Goal: Information Seeking & Learning: Learn about a topic

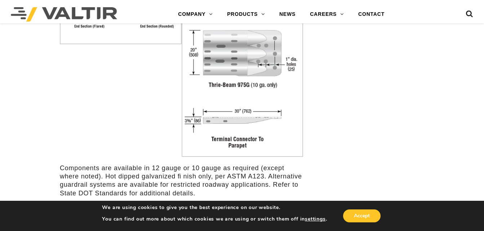
scroll to position [1404, 0]
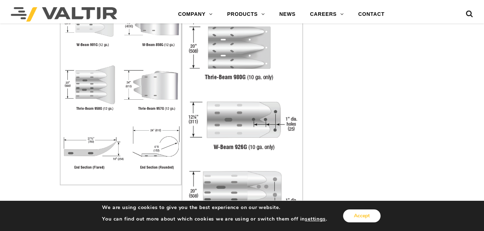
click at [375, 219] on button "Accept" at bounding box center [361, 216] width 37 height 13
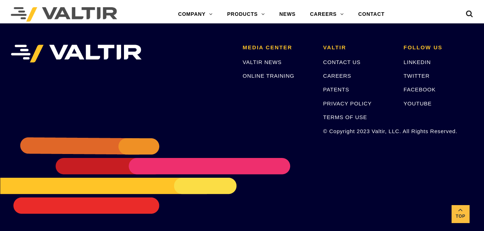
scroll to position [2233, 0]
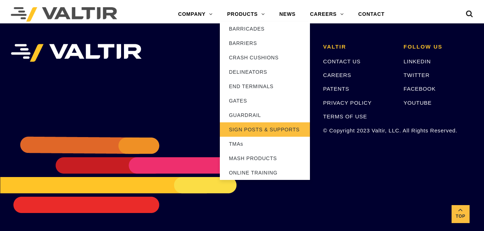
click at [251, 128] on link "SIGN POSTS & SUPPORTS" at bounding box center [265, 129] width 90 height 14
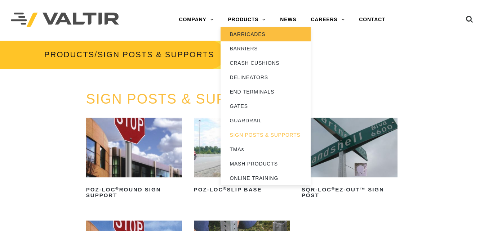
click at [250, 35] on link "BARRICADES" at bounding box center [265, 34] width 90 height 14
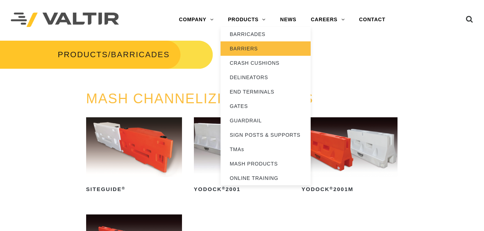
drag, startPoint x: 248, startPoint y: 50, endPoint x: 237, endPoint y: 49, distance: 10.8
click at [237, 49] on link "BARRIERS" at bounding box center [265, 48] width 90 height 14
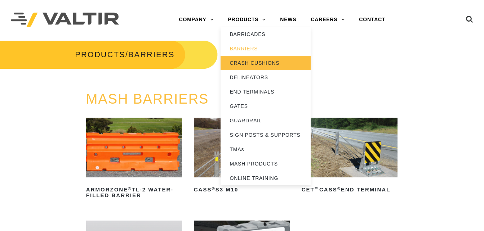
click at [256, 60] on link "CRASH CUSHIONS" at bounding box center [265, 63] width 90 height 14
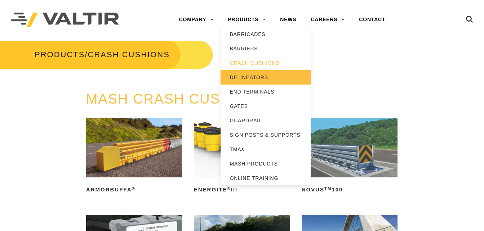
click at [260, 75] on link "DELINEATORS" at bounding box center [265, 77] width 90 height 14
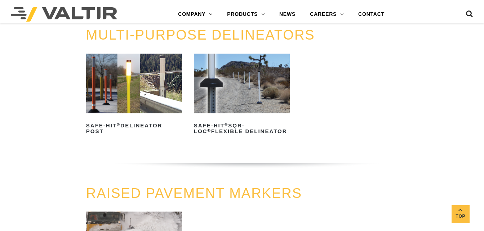
scroll to position [216, 0]
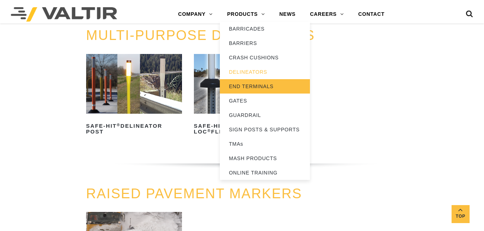
click at [252, 84] on link "END TERMINALS" at bounding box center [265, 86] width 90 height 14
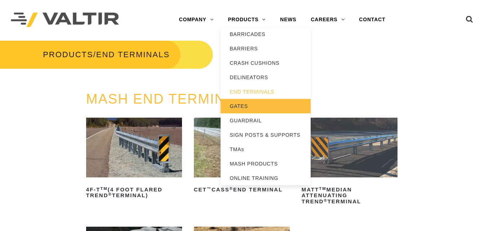
click at [238, 102] on link "GATES" at bounding box center [265, 106] width 90 height 14
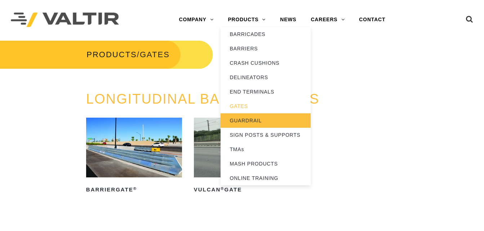
click at [253, 120] on link "GUARDRAIL" at bounding box center [265, 120] width 90 height 14
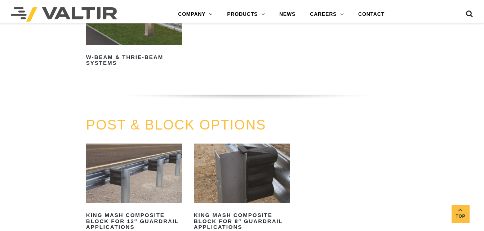
scroll to position [504, 0]
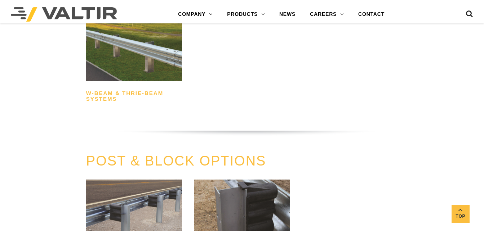
click at [101, 93] on h2 "W-Beam & Thrie-Beam Systems" at bounding box center [134, 95] width 96 height 17
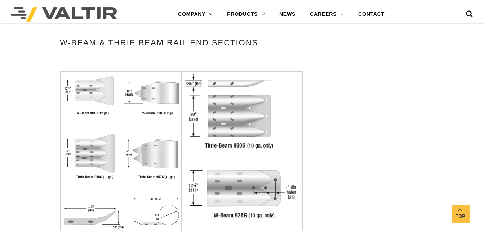
scroll to position [1332, 0]
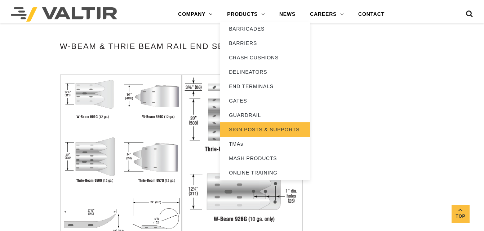
click at [249, 127] on link "SIGN POSTS & SUPPORTS" at bounding box center [265, 129] width 90 height 14
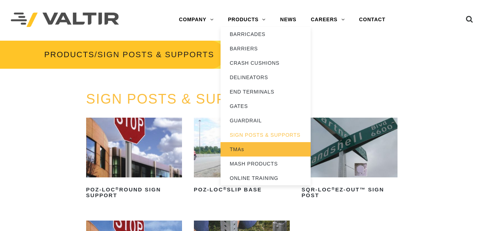
click at [245, 147] on link "TMAs" at bounding box center [265, 149] width 90 height 14
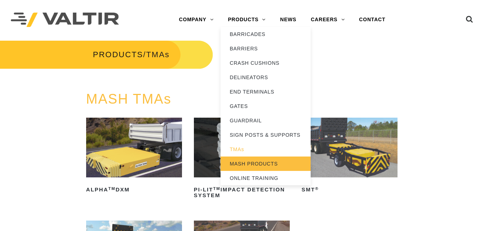
click at [248, 162] on link "MASH PRODUCTS" at bounding box center [265, 164] width 90 height 14
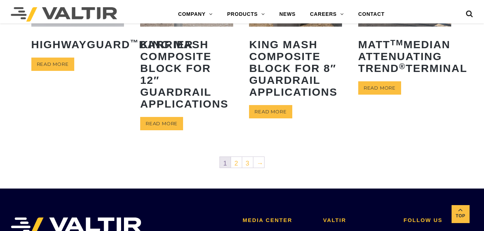
scroll to position [432, 0]
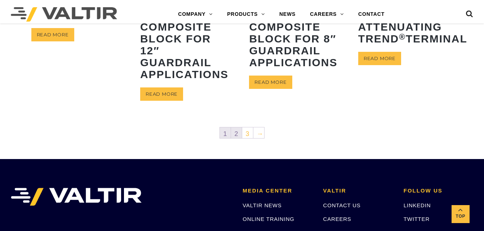
click at [234, 132] on link "2" at bounding box center [236, 132] width 11 height 11
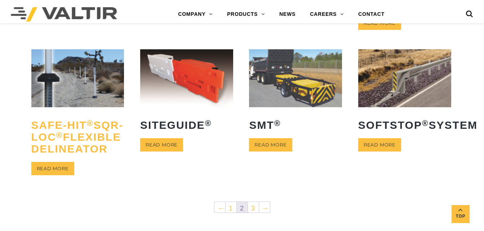
scroll to position [324, 0]
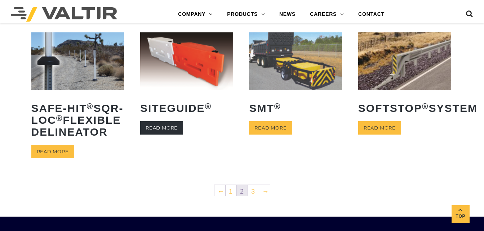
click at [162, 135] on link "Read more" at bounding box center [161, 127] width 43 height 13
click at [188, 199] on nav "← 1 2 3 →" at bounding box center [241, 191] width 421 height 14
click at [376, 10] on link "CONTACT" at bounding box center [371, 14] width 41 height 14
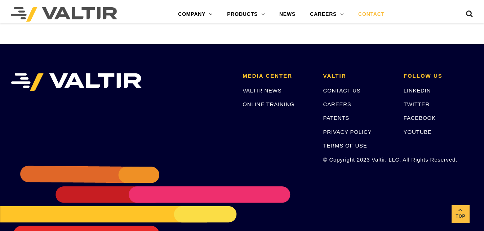
scroll to position [985, 0]
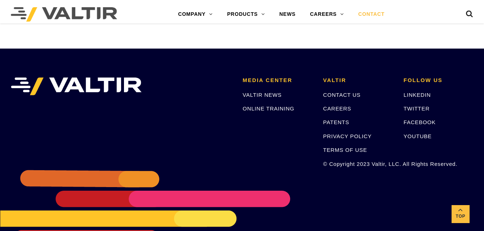
drag, startPoint x: 482, startPoint y: 191, endPoint x: 490, endPoint y: 80, distance: 110.8
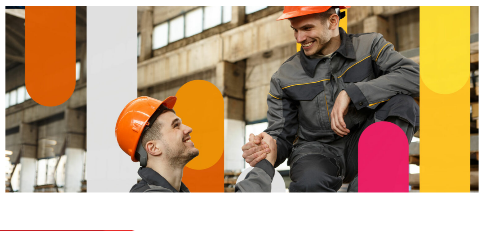
scroll to position [0, 0]
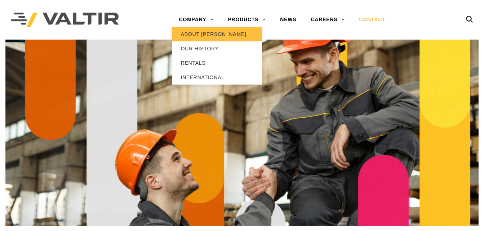
click at [189, 34] on link "ABOUT [PERSON_NAME]" at bounding box center [217, 34] width 90 height 14
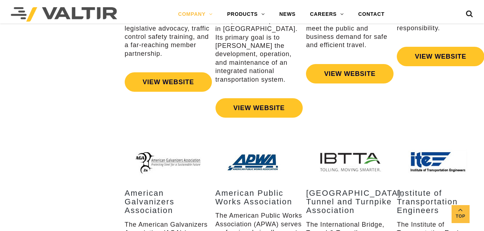
scroll to position [940, 0]
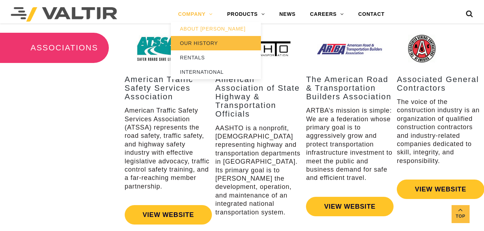
click at [208, 42] on link "OUR HISTORY" at bounding box center [216, 43] width 90 height 14
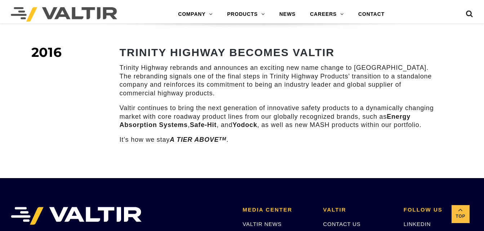
scroll to position [1002, 0]
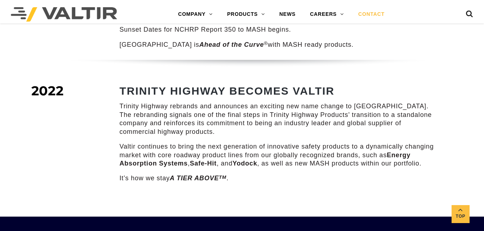
click at [367, 14] on link "CONTACT" at bounding box center [371, 14] width 41 height 14
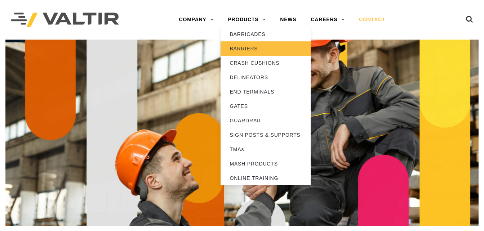
click at [243, 43] on link "BARRIERS" at bounding box center [265, 48] width 90 height 14
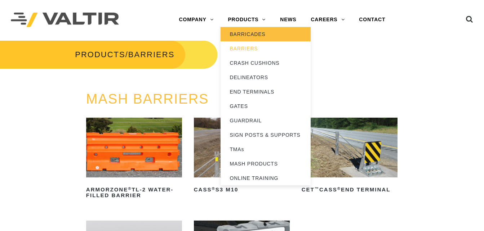
click at [242, 33] on link "BARRICADES" at bounding box center [265, 34] width 90 height 14
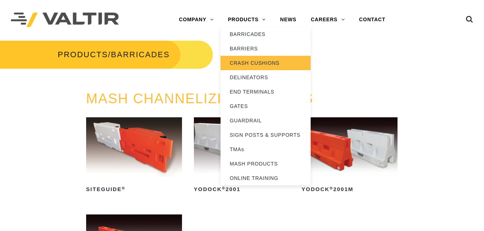
click at [247, 62] on link "CRASH CUSHIONS" at bounding box center [265, 63] width 90 height 14
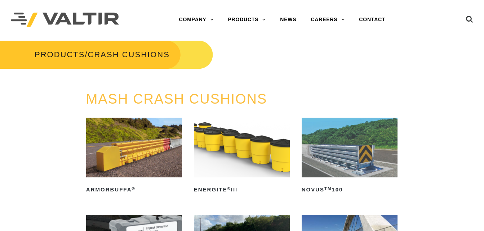
click at [242, 136] on img at bounding box center [242, 148] width 96 height 60
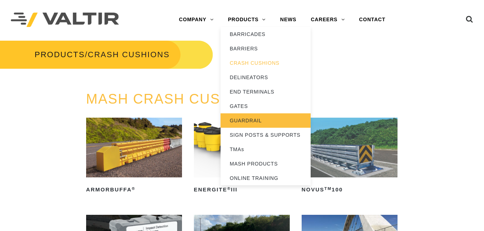
click at [250, 117] on link "GUARDRAIL" at bounding box center [265, 120] width 90 height 14
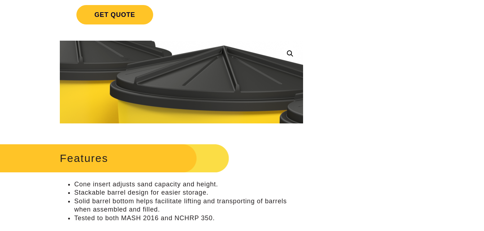
scroll to position [108, 0]
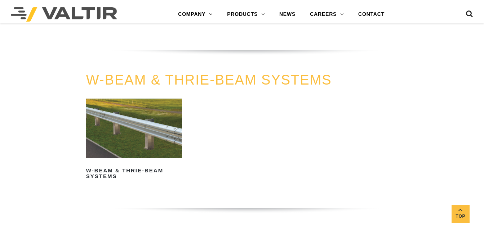
scroll to position [432, 0]
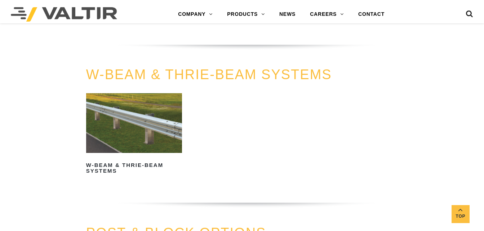
click at [205, 74] on link "W-BEAM & THRIE-BEAM SYSTEMS" at bounding box center [209, 74] width 246 height 15
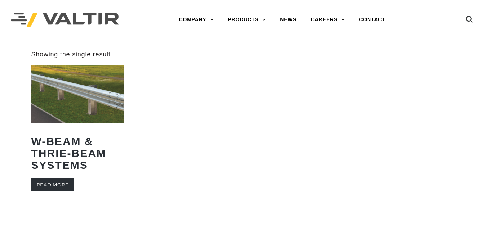
click at [36, 185] on link "Read more" at bounding box center [52, 184] width 43 height 13
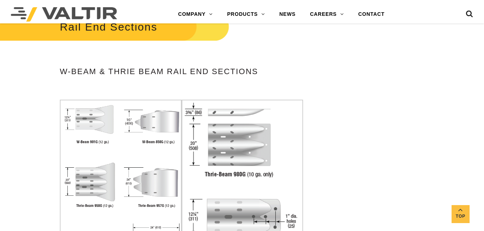
scroll to position [1008, 0]
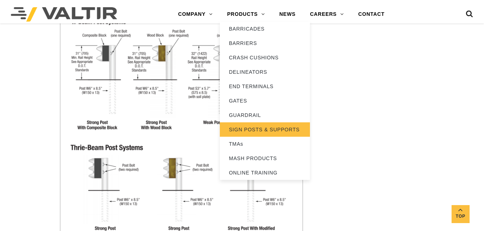
click at [255, 129] on link "SIGN POSTS & SUPPORTS" at bounding box center [265, 129] width 90 height 14
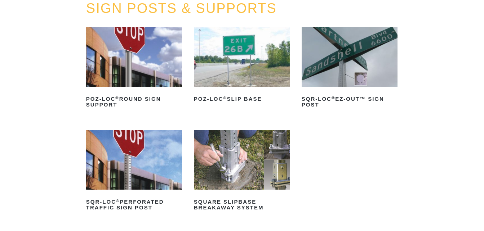
scroll to position [108, 0]
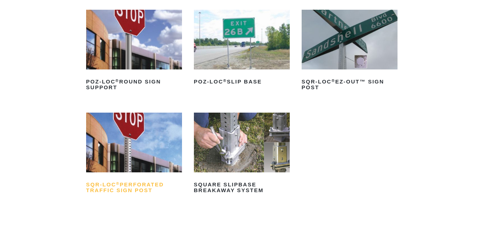
click at [118, 182] on sup "®" at bounding box center [118, 183] width 4 height 4
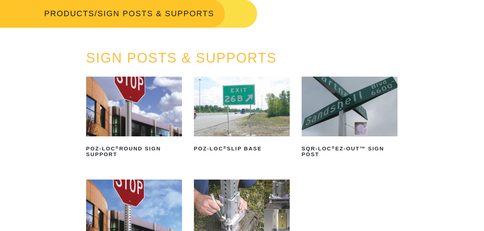
scroll to position [36, 0]
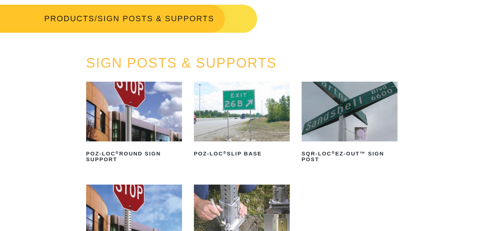
click at [116, 118] on img at bounding box center [134, 112] width 96 height 60
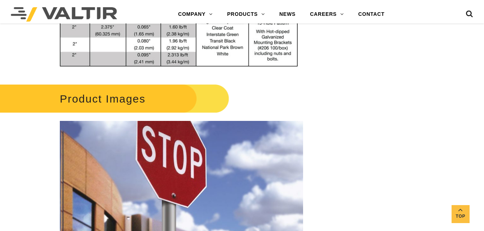
scroll to position [360, 0]
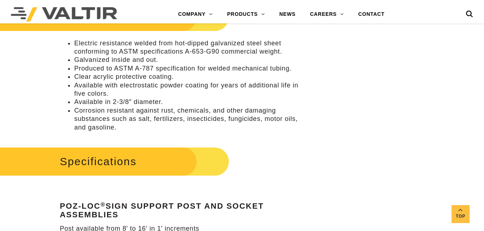
click at [64, 16] on img at bounding box center [64, 14] width 106 height 14
